Goal: Information Seeking & Learning: Learn about a topic

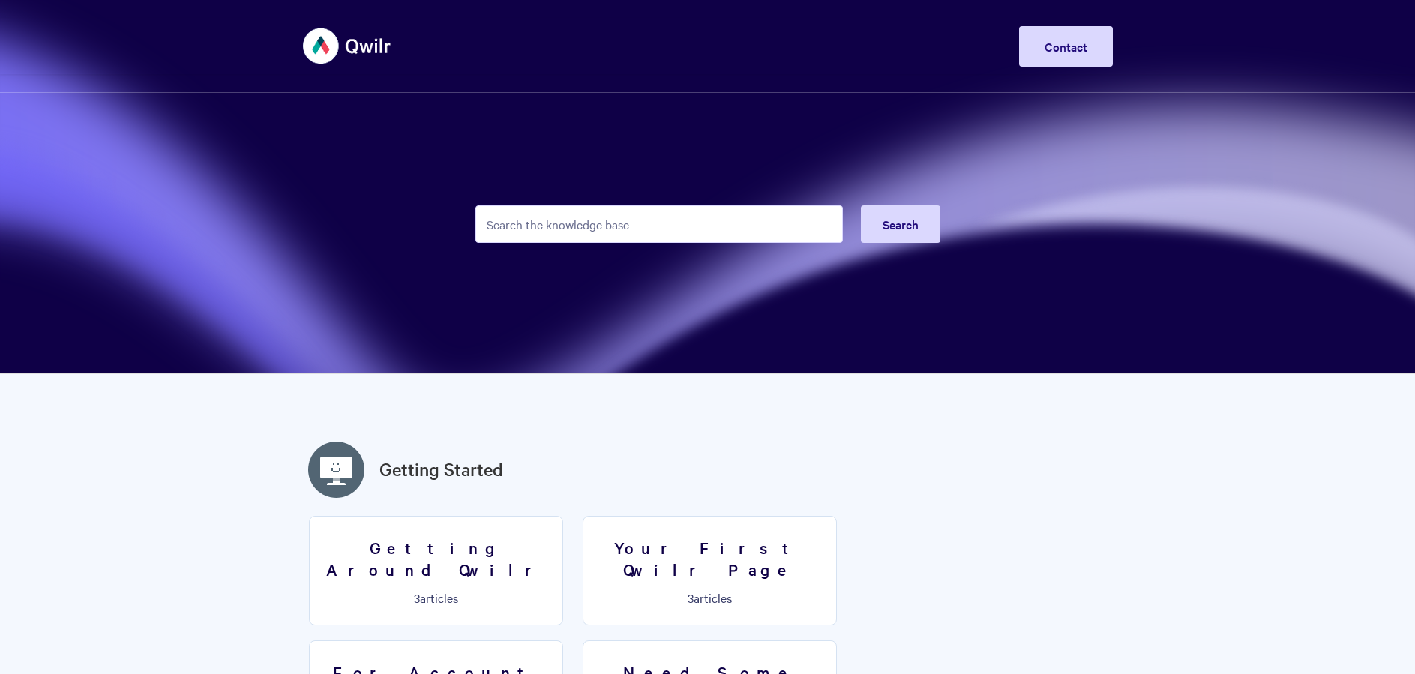
click at [568, 224] on input "Search the knowledge base" at bounding box center [658, 223] width 367 height 37
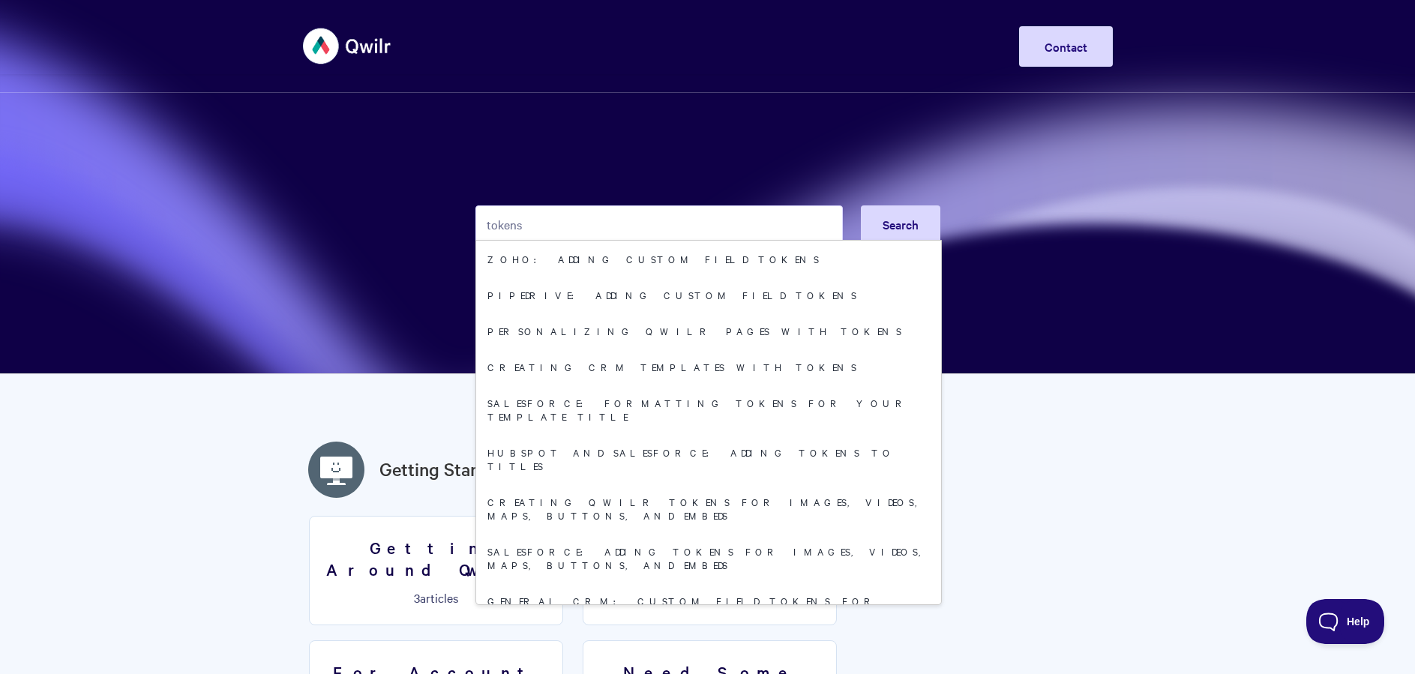
type input "tokens"
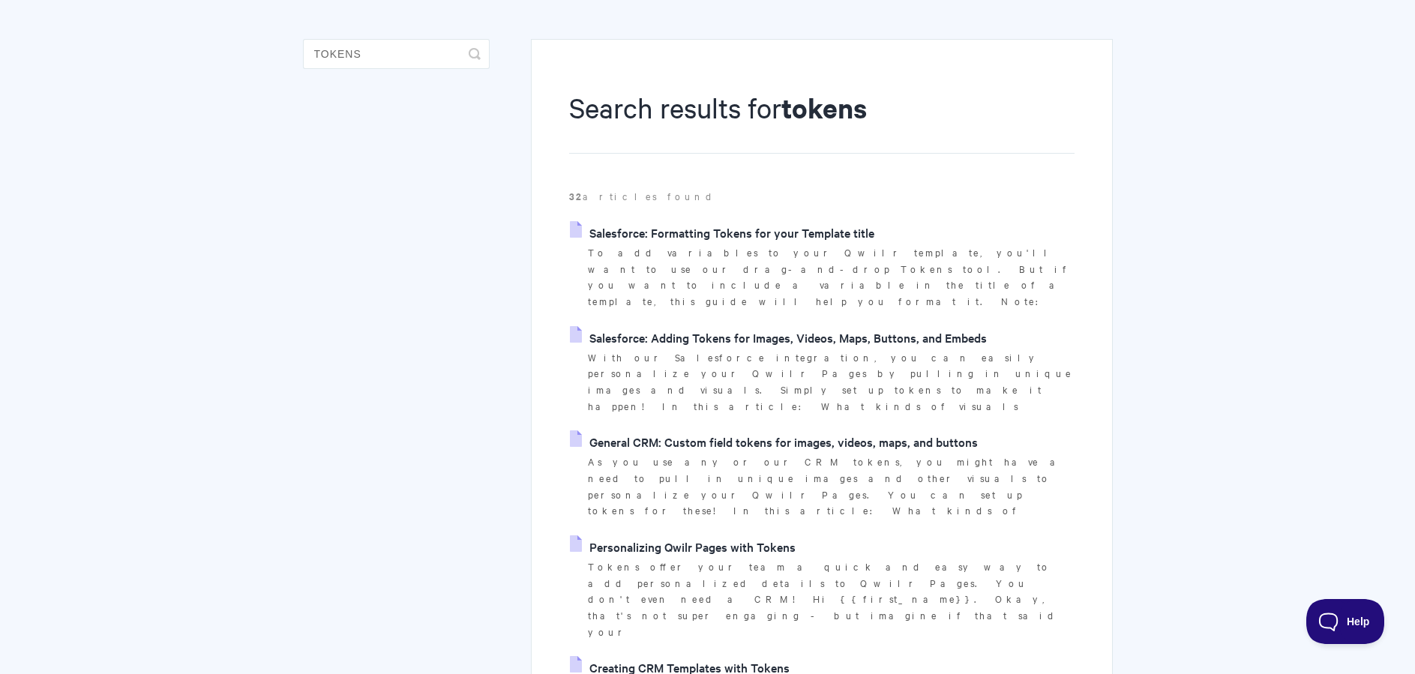
scroll to position [280, 0]
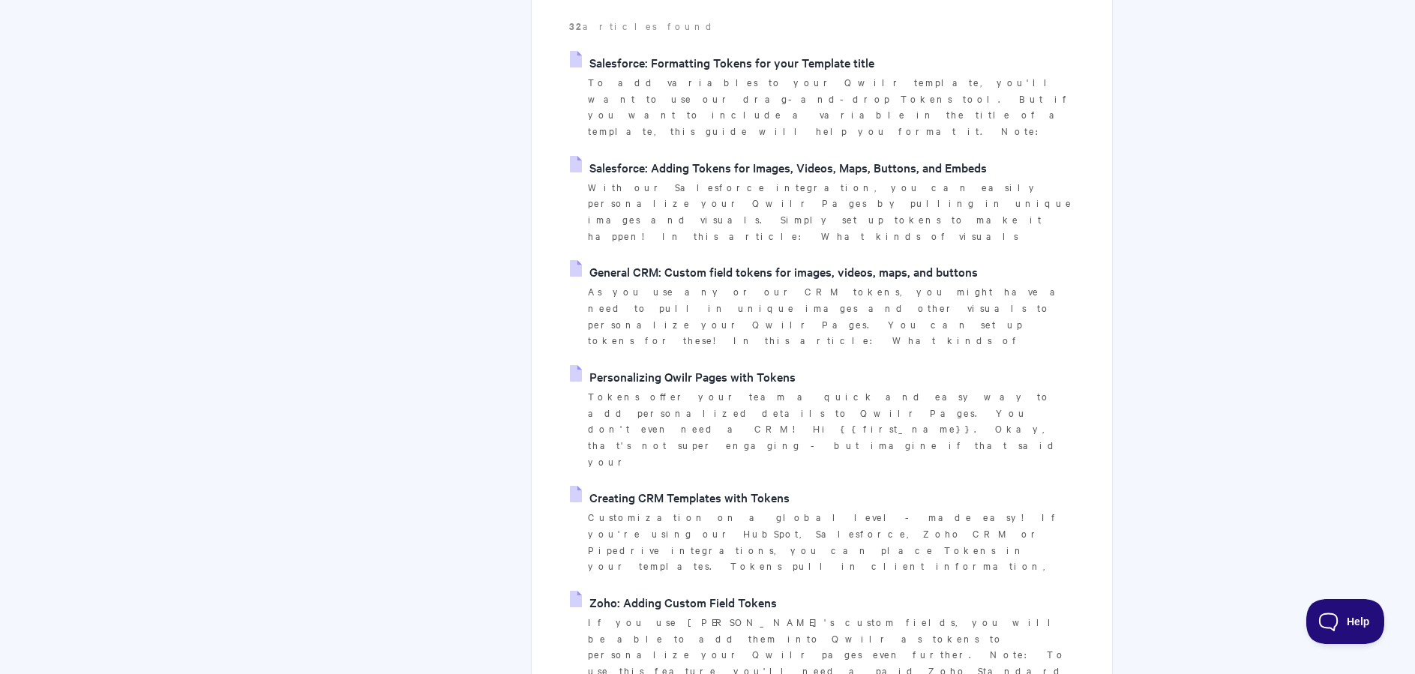
click at [675, 365] on link "Personalizing Qwilr Pages with Tokens" at bounding box center [683, 376] width 226 height 22
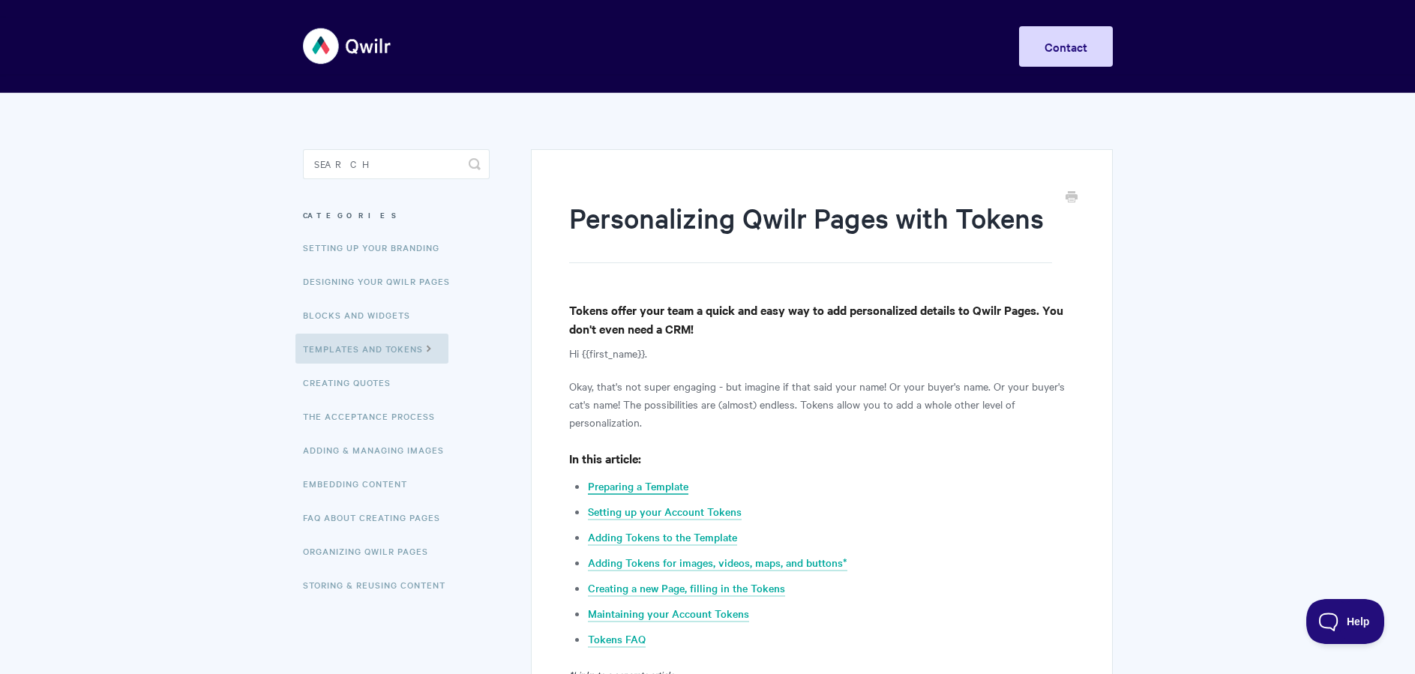
click at [650, 487] on link "Preparing a Template" at bounding box center [638, 486] width 100 height 16
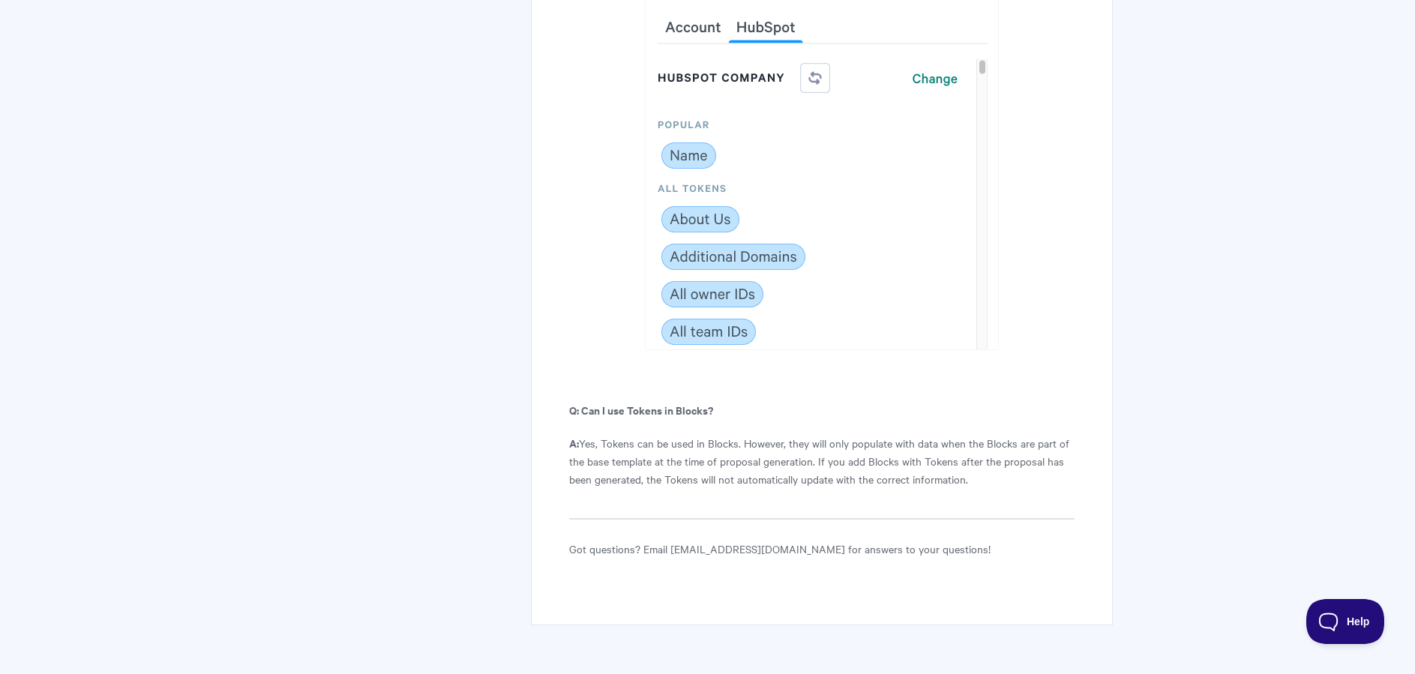
scroll to position [8388, 0]
click at [1016, 435] on p "A: Yes, Tokens can be used in Blocks. However, they will only populate with dat…" at bounding box center [821, 462] width 505 height 54
